Goal: Book appointment/travel/reservation

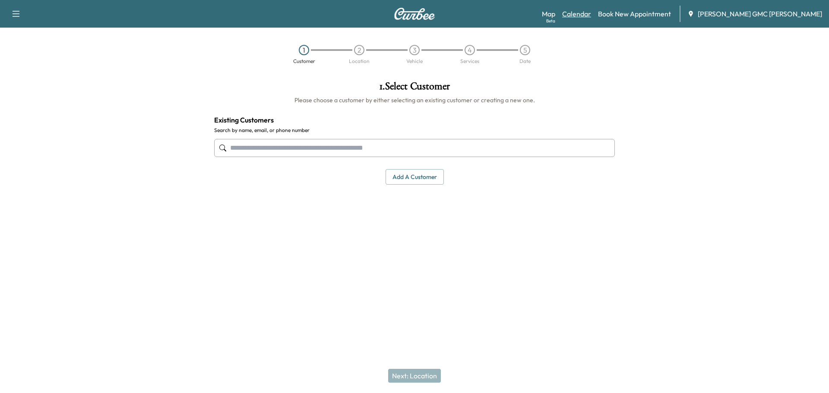
click at [591, 16] on link "Calendar" at bounding box center [576, 14] width 29 height 10
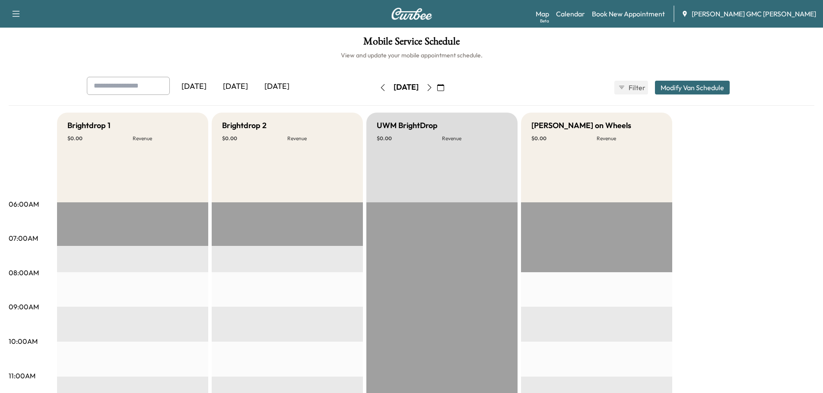
click at [431, 87] on icon "button" at bounding box center [429, 87] width 4 height 7
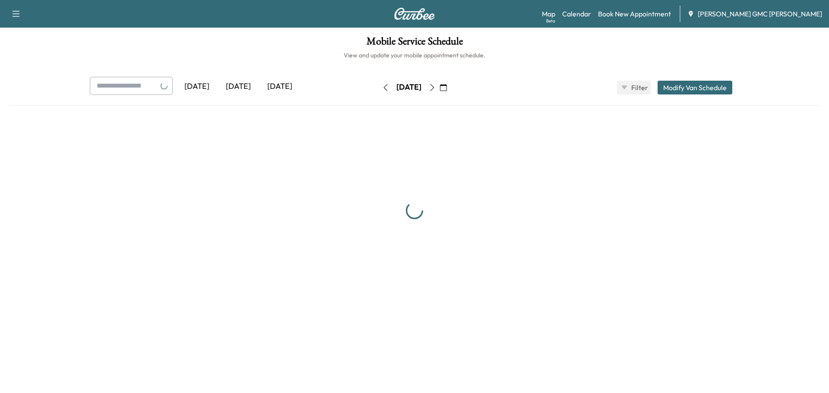
click at [451, 87] on div "[DATE] September 2025 S M T W T F S 31 1 2 3 4 5 6 7 8 9 10 11 12 13 14 15 16 1…" at bounding box center [414, 88] width 73 height 14
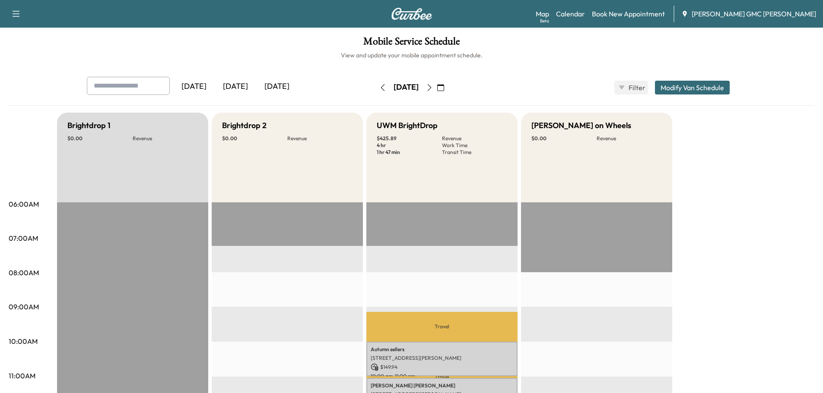
click at [433, 87] on icon "button" at bounding box center [429, 87] width 7 height 7
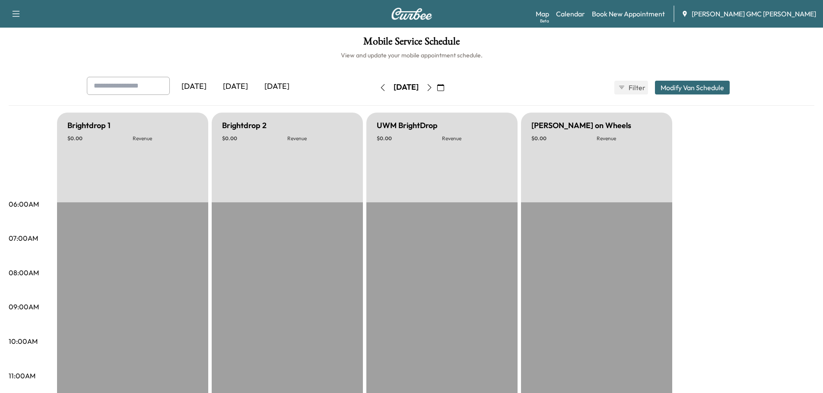
click at [433, 87] on icon "button" at bounding box center [429, 87] width 7 height 7
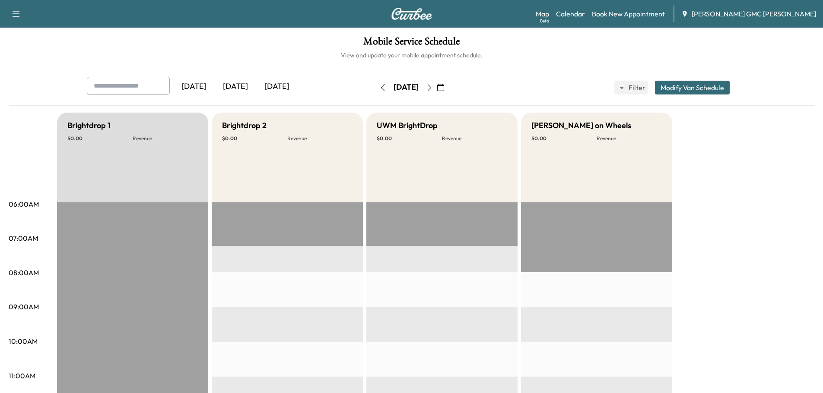
click at [431, 87] on icon "button" at bounding box center [429, 87] width 4 height 7
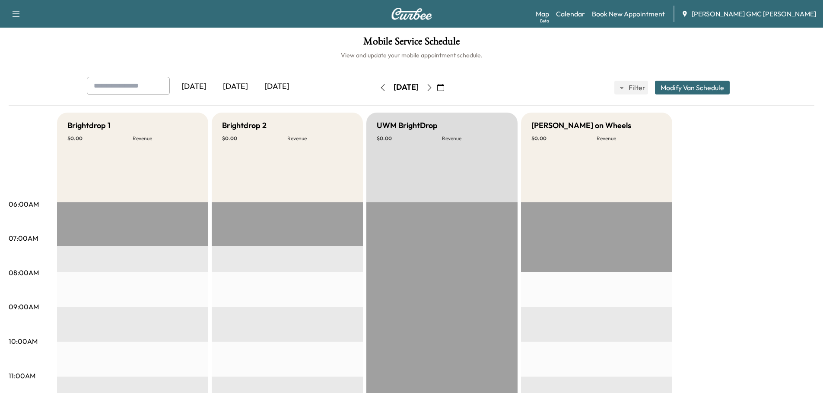
click at [379, 91] on icon "button" at bounding box center [382, 87] width 7 height 7
